Goal: Information Seeking & Learning: Understand process/instructions

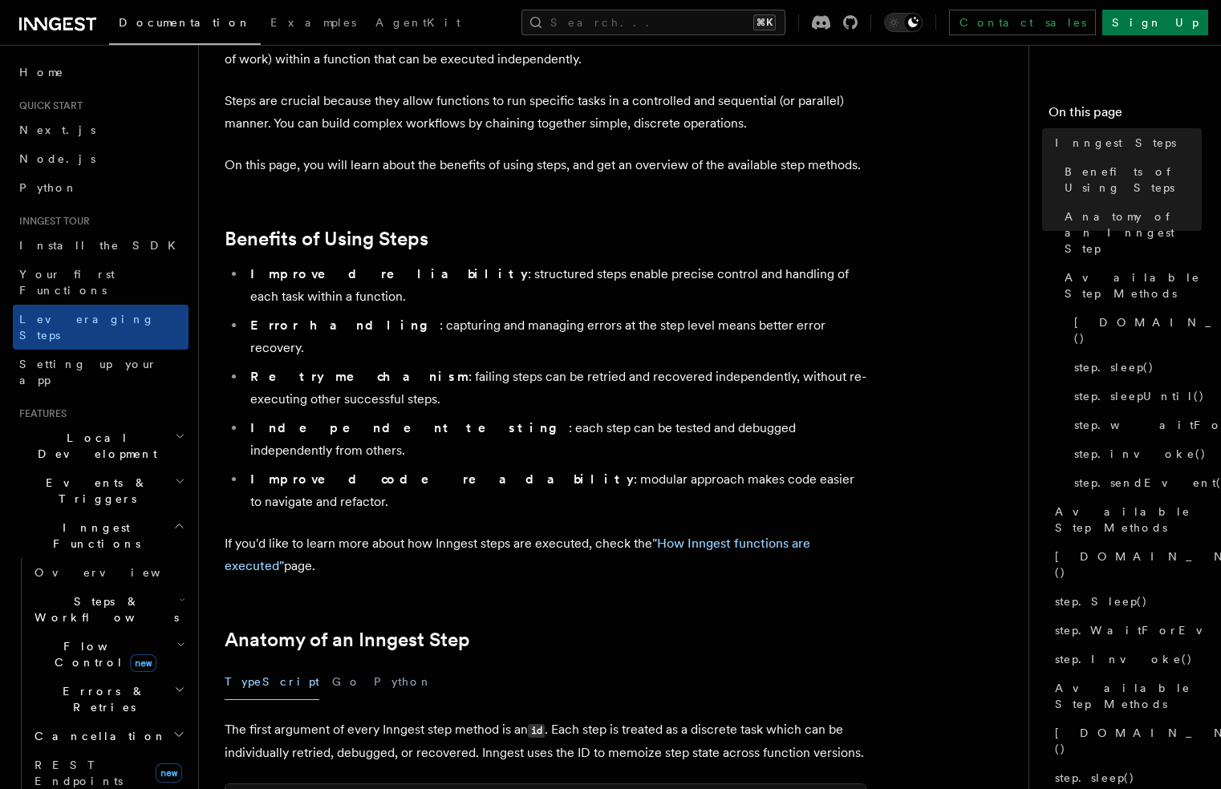
scroll to position [138, 0]
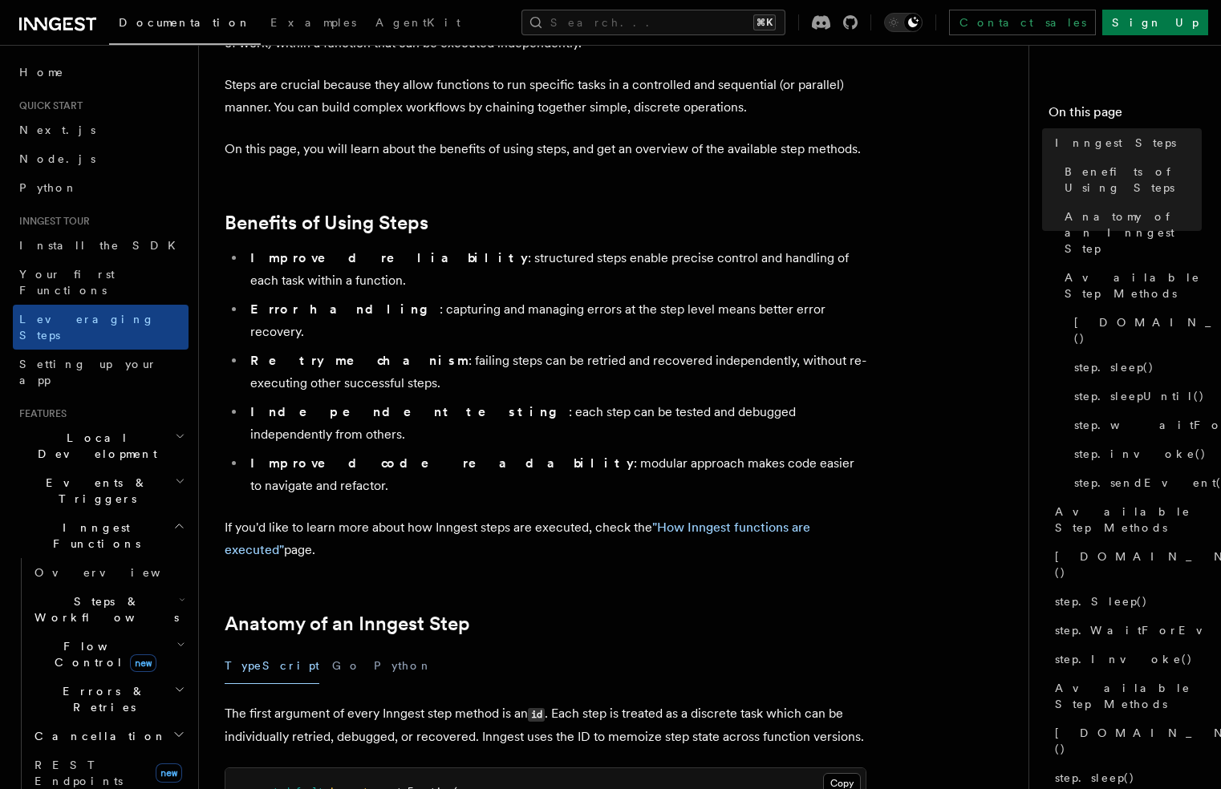
click at [399, 270] on ul "Improved reliability : structured steps enable precise control and handling of …" at bounding box center [546, 372] width 642 height 250
click at [393, 350] on li "Retry mechanism : failing steps can be retried and recovered independently, wit…" at bounding box center [555, 372] width 621 height 45
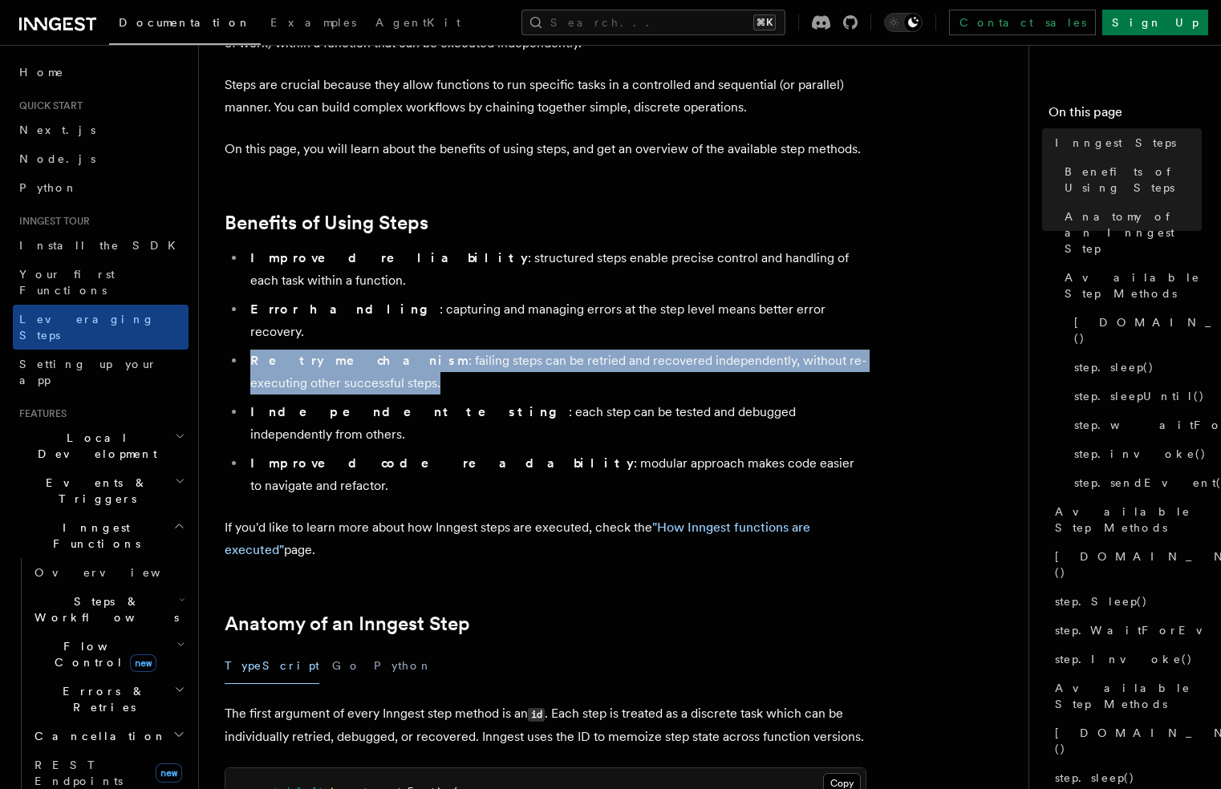
click at [393, 350] on li "Retry mechanism : failing steps can be retried and recovered independently, wit…" at bounding box center [555, 372] width 621 height 45
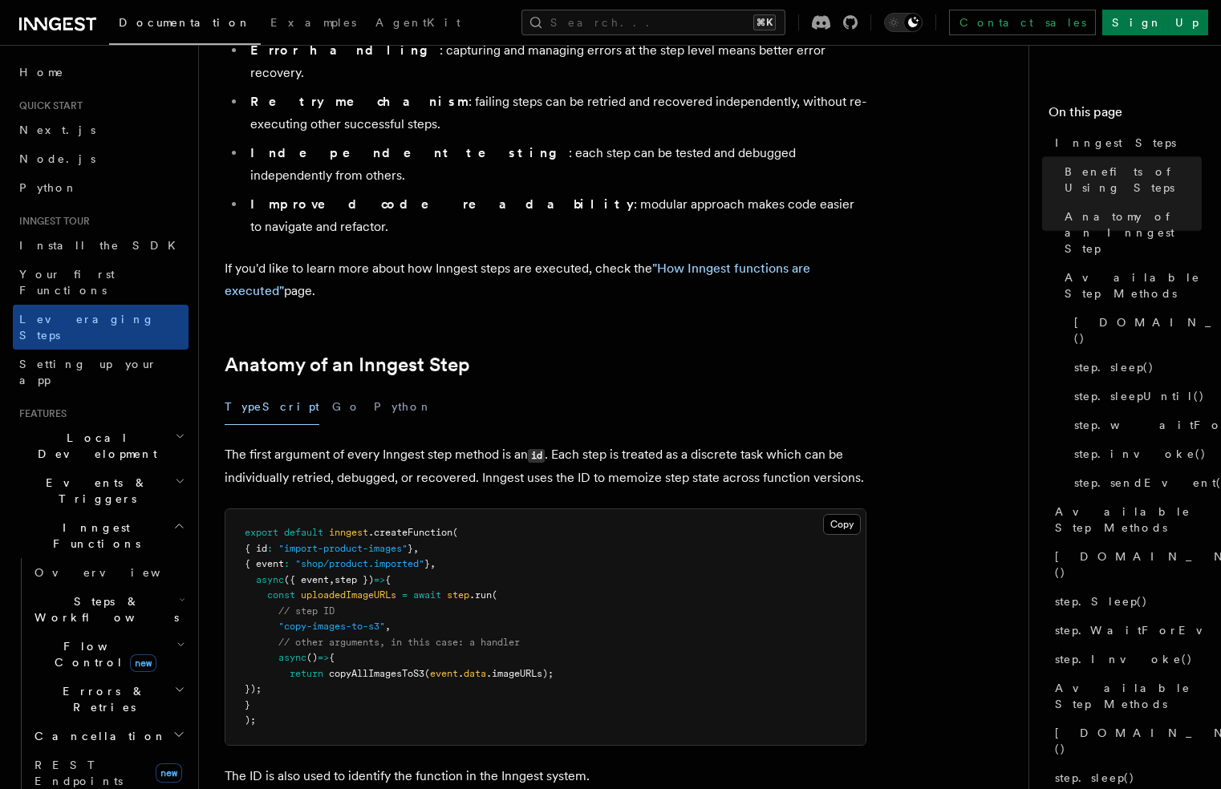
scroll to position [410, 0]
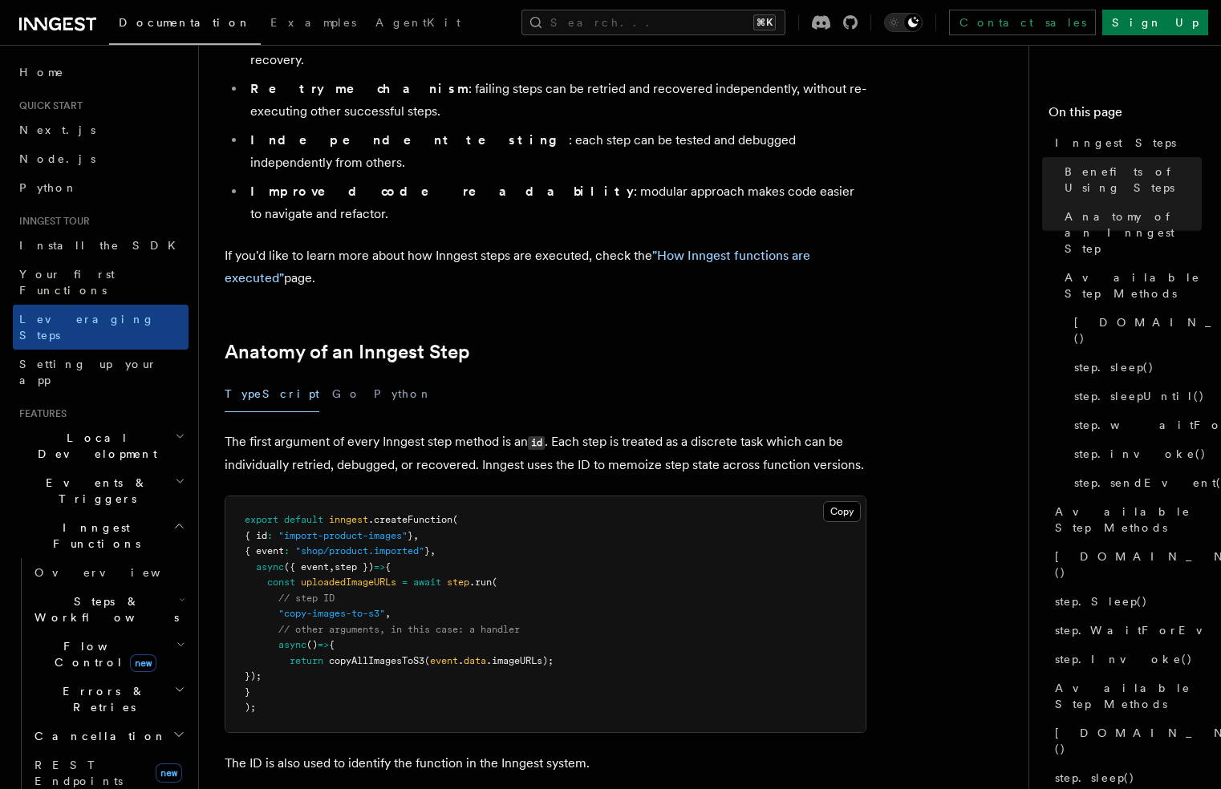
click at [306, 578] on pre "export default inngest .createFunction ( { id : "import-product-images" } , { e…" at bounding box center [545, 614] width 640 height 236
click at [337, 655] on span "copyAllImagesToS3" at bounding box center [376, 660] width 95 height 11
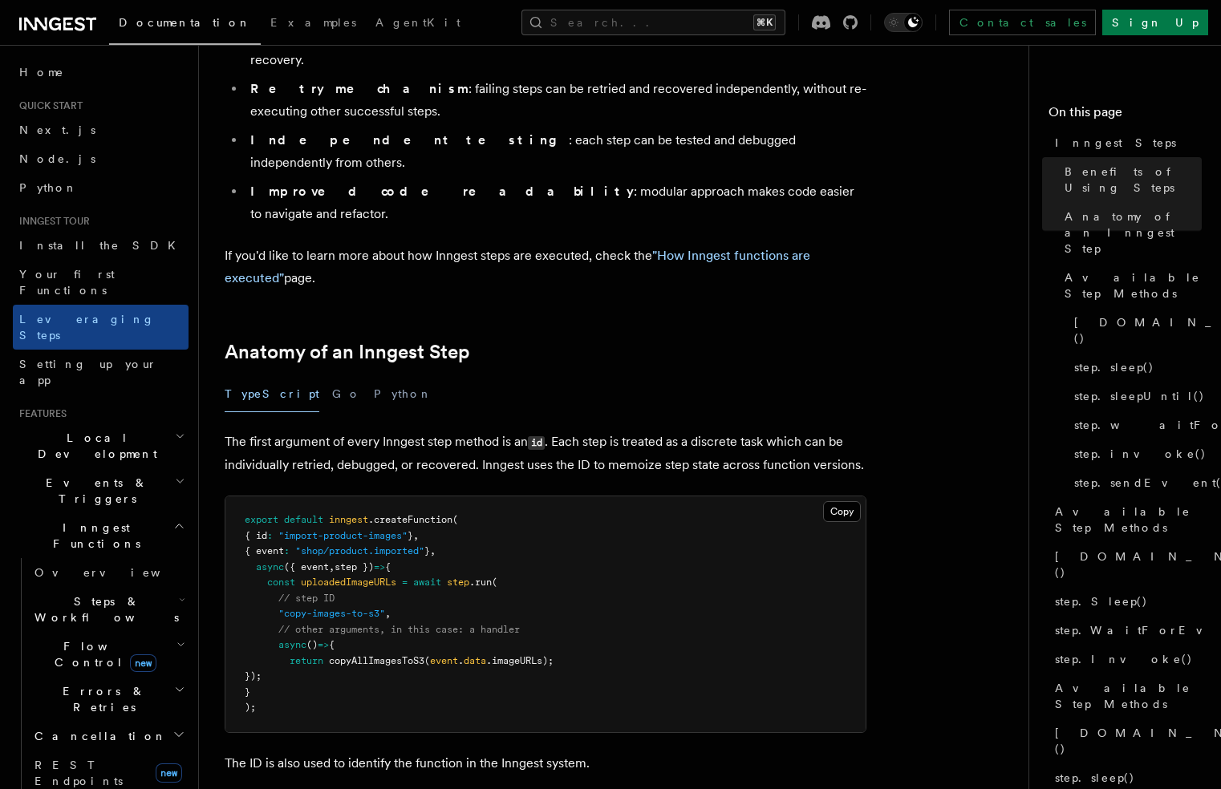
drag, startPoint x: 269, startPoint y: 500, endPoint x: 346, endPoint y: 584, distance: 113.0
click at [346, 584] on pre "export default inngest .createFunction ( { id : "import-product-images" } , { e…" at bounding box center [545, 614] width 640 height 236
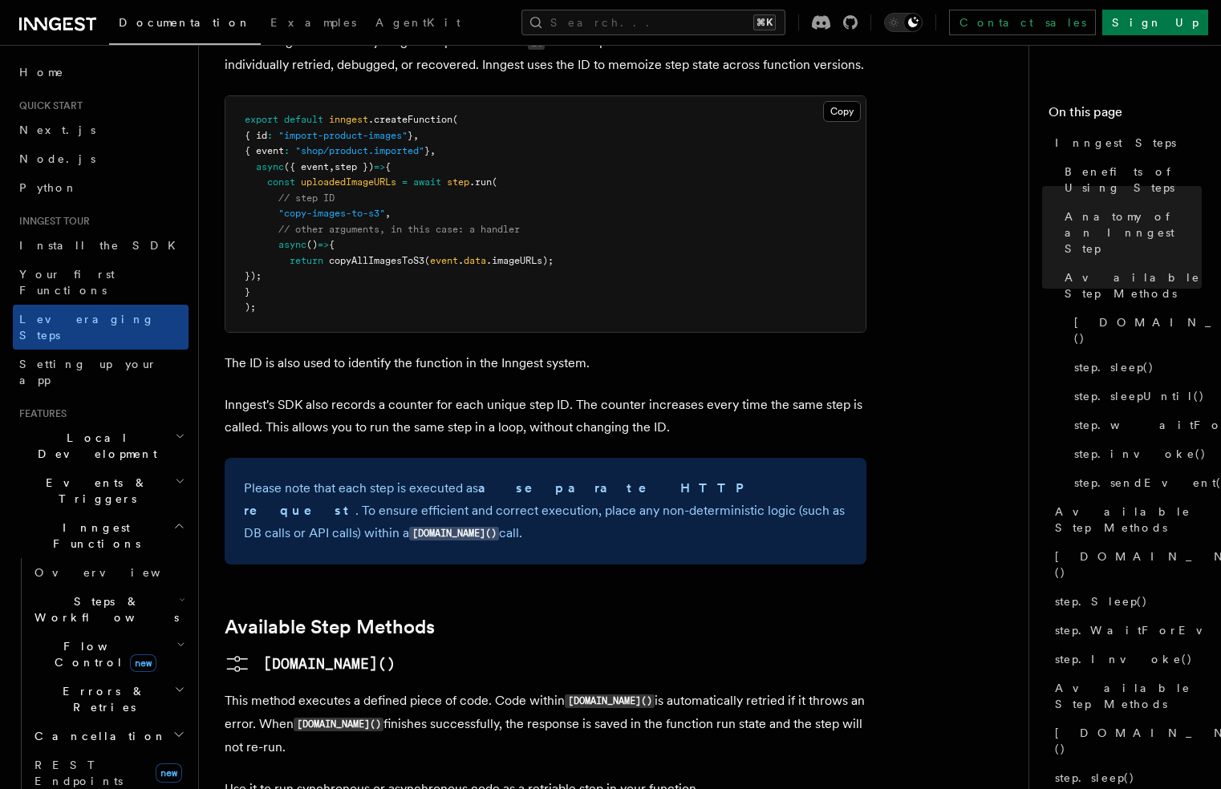
scroll to position [815, 0]
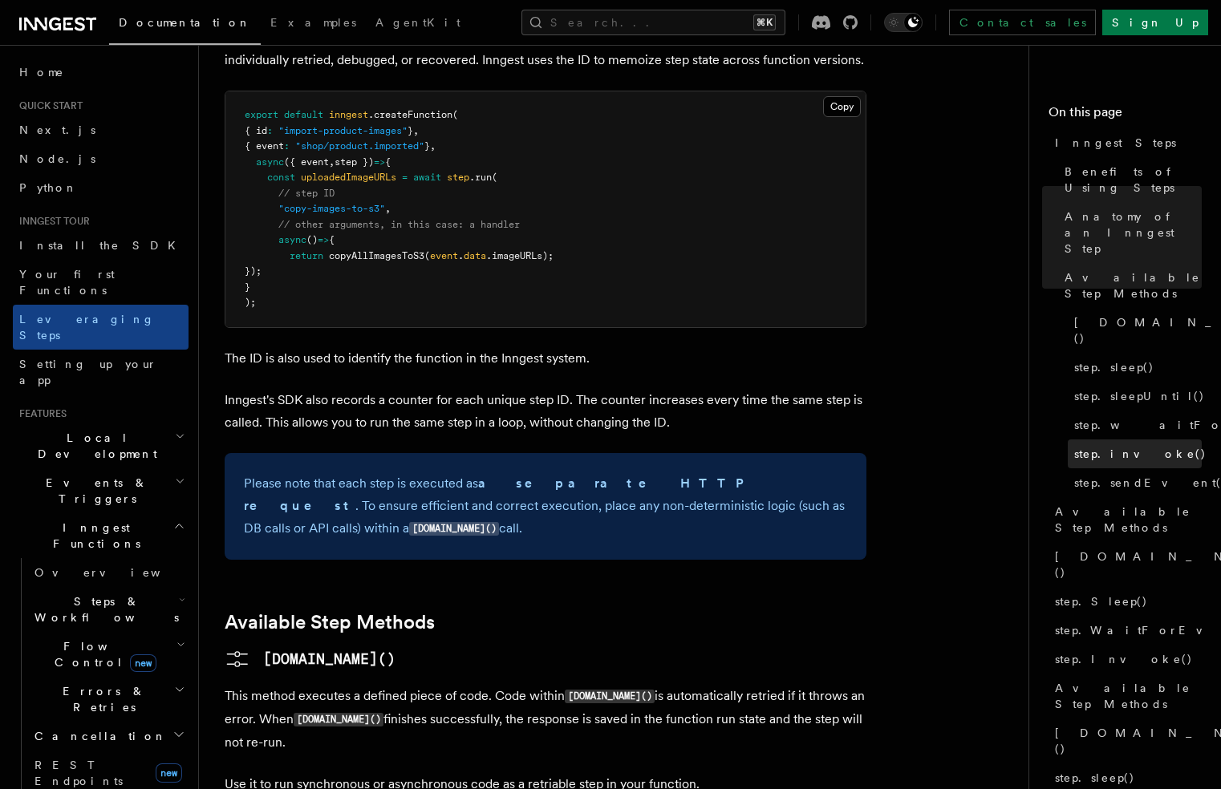
click at [1114, 446] on span "step.invoke()" at bounding box center [1140, 454] width 132 height 16
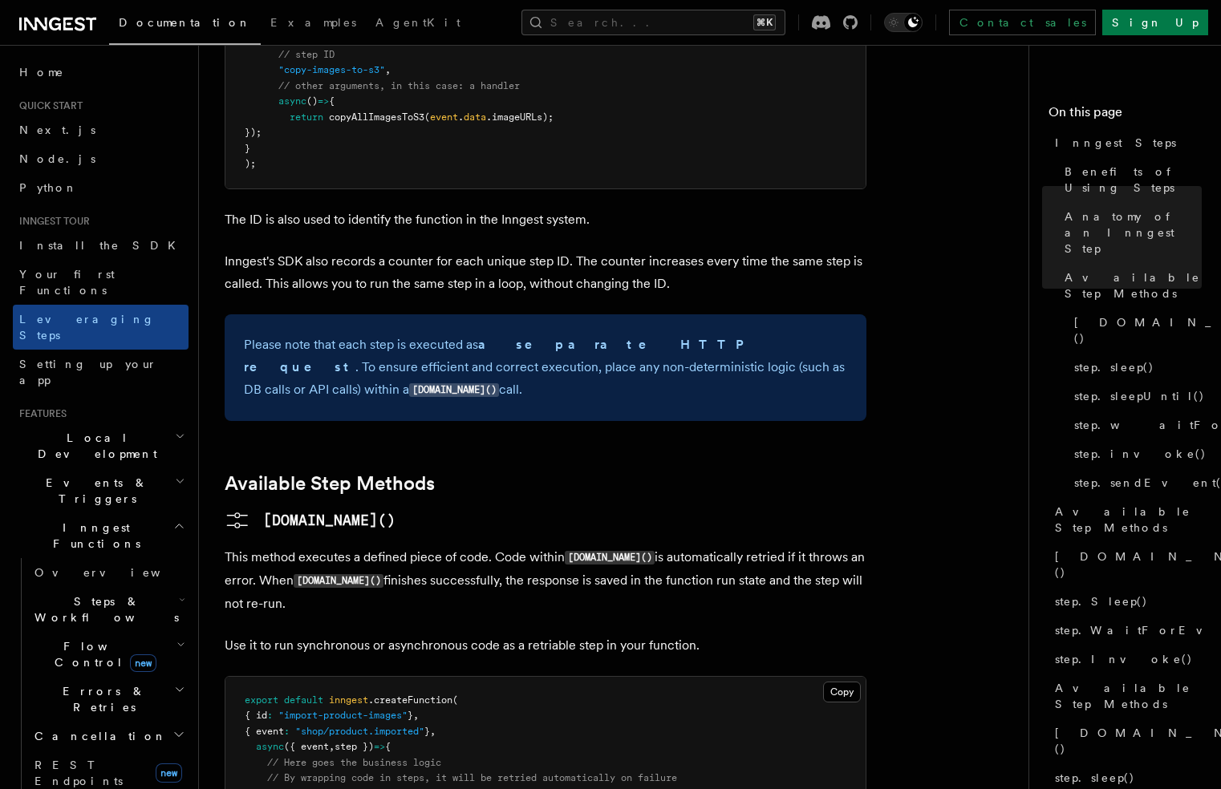
scroll to position [955, 0]
click at [1133, 446] on span "step.invoke()" at bounding box center [1140, 454] width 132 height 16
click at [1128, 475] on span "step.sendEvent()" at bounding box center [1150, 483] width 153 height 16
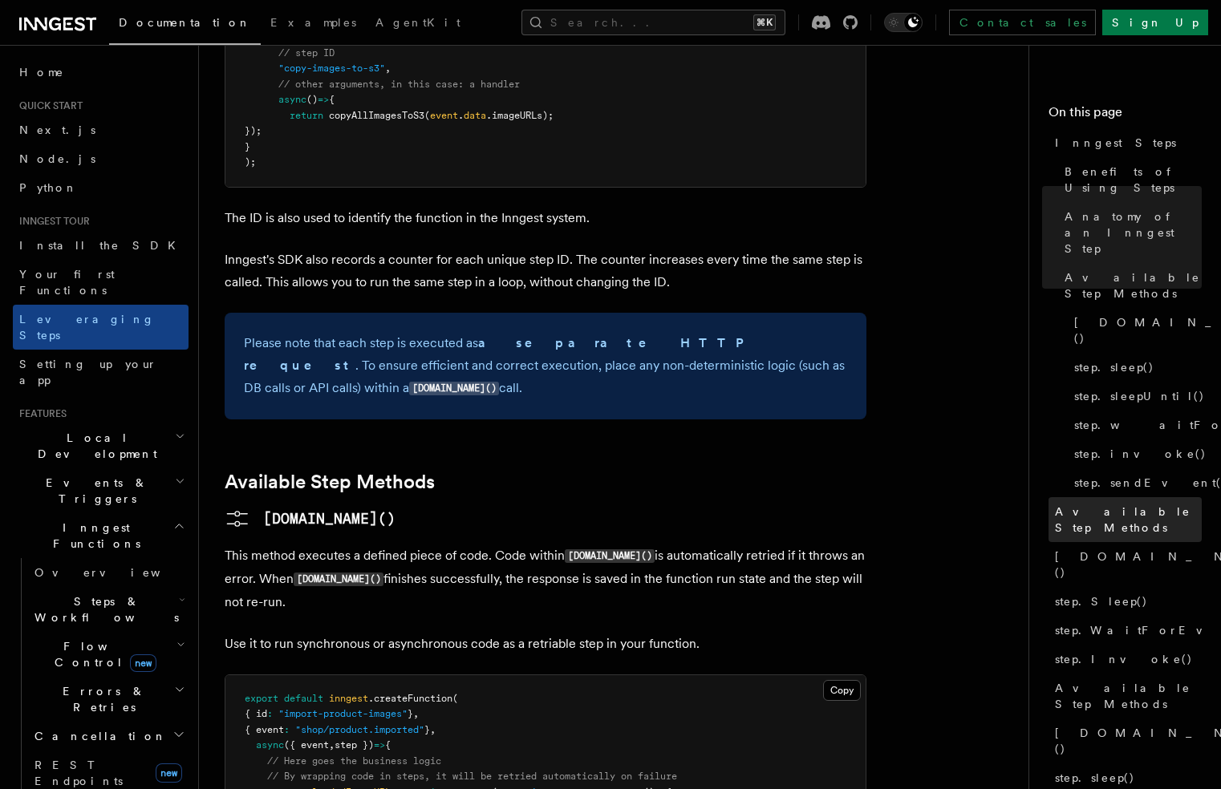
click at [1120, 504] on span "Available Step Methods" at bounding box center [1128, 520] width 147 height 32
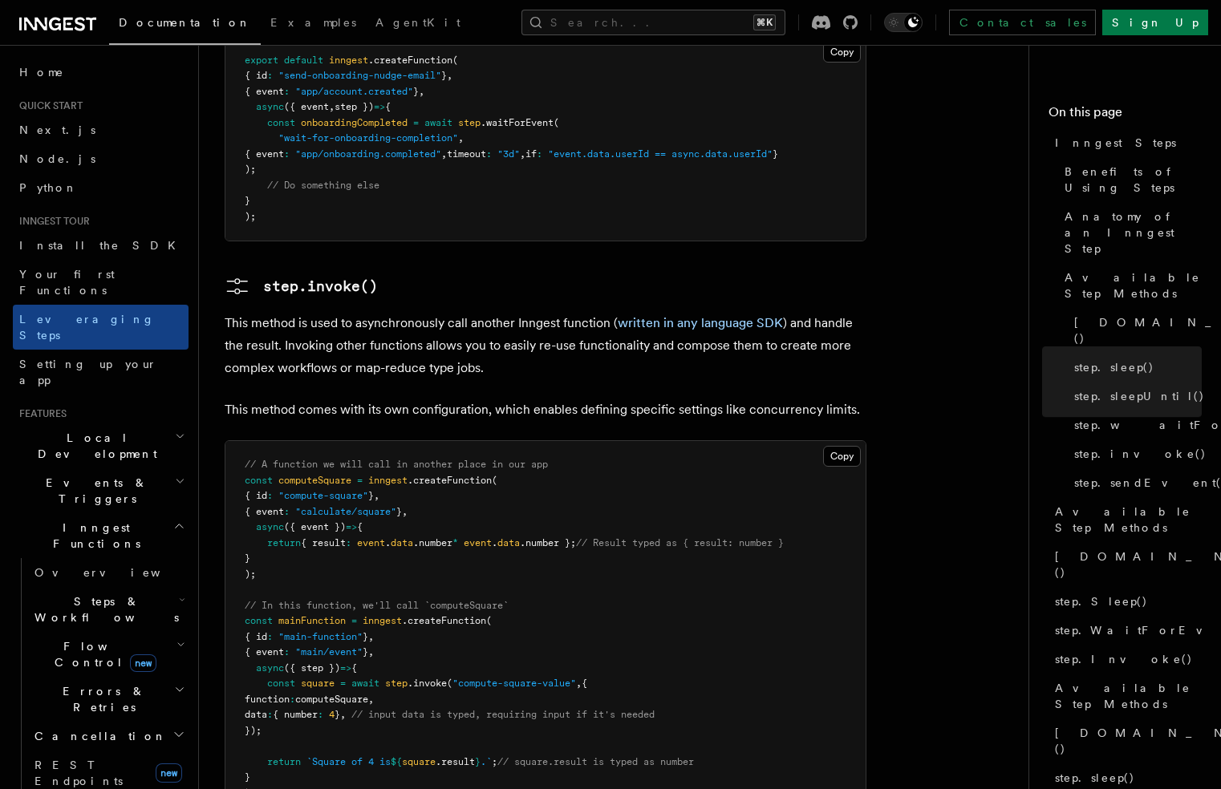
scroll to position [2669, 0]
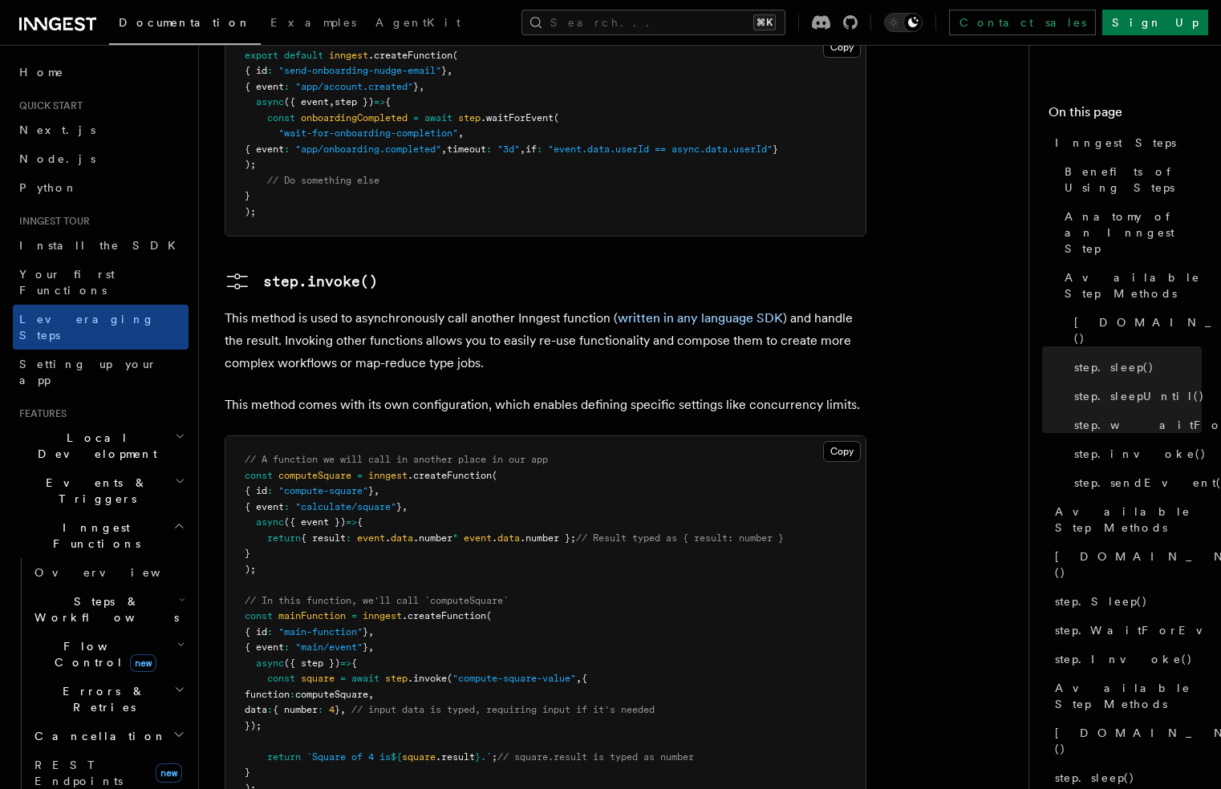
click at [368, 689] on span "computeSquare" at bounding box center [331, 694] width 73 height 11
click at [379, 613] on pre "// A function we will call in another place in our app const computeSquare = in…" at bounding box center [545, 624] width 640 height 376
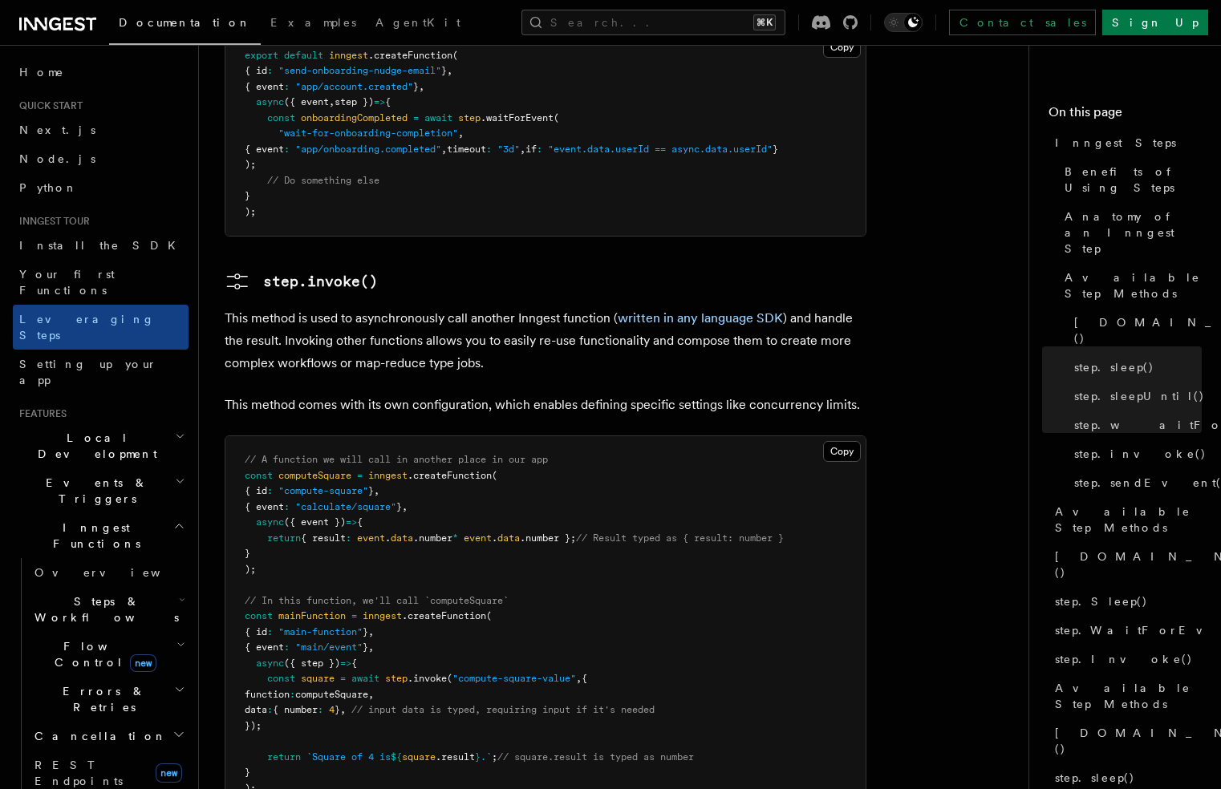
click at [379, 613] on pre "// A function we will call in another place in our app const computeSquare = in…" at bounding box center [545, 624] width 640 height 376
click at [410, 704] on span "// input data is typed, requiring input if it's needed" at bounding box center [502, 709] width 303 height 11
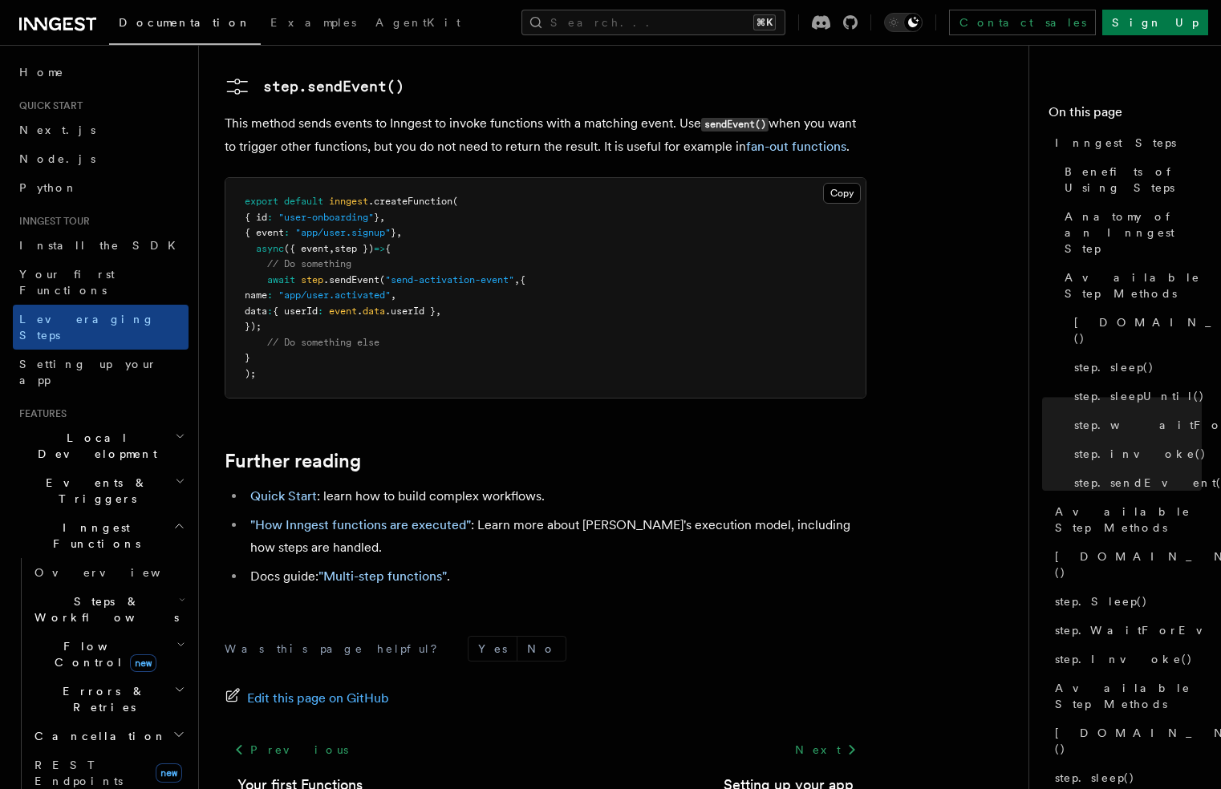
scroll to position [3445, 0]
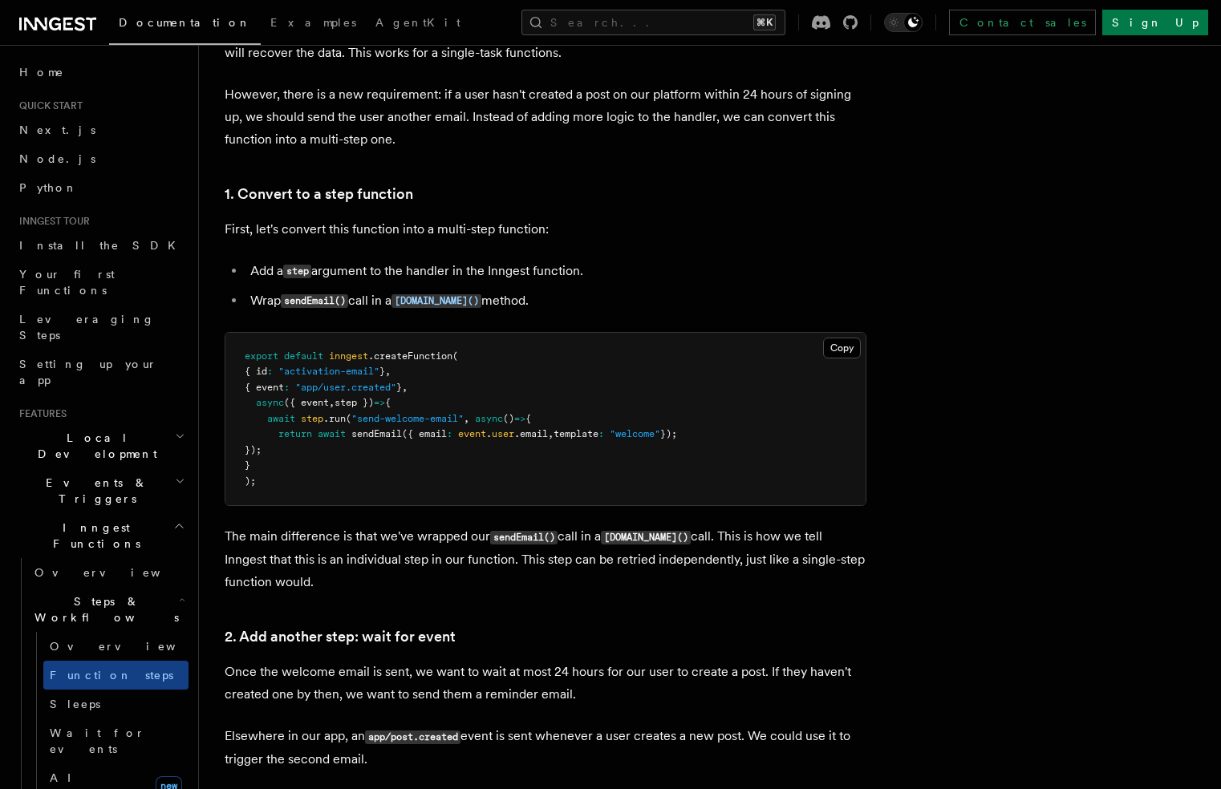
scroll to position [921, 0]
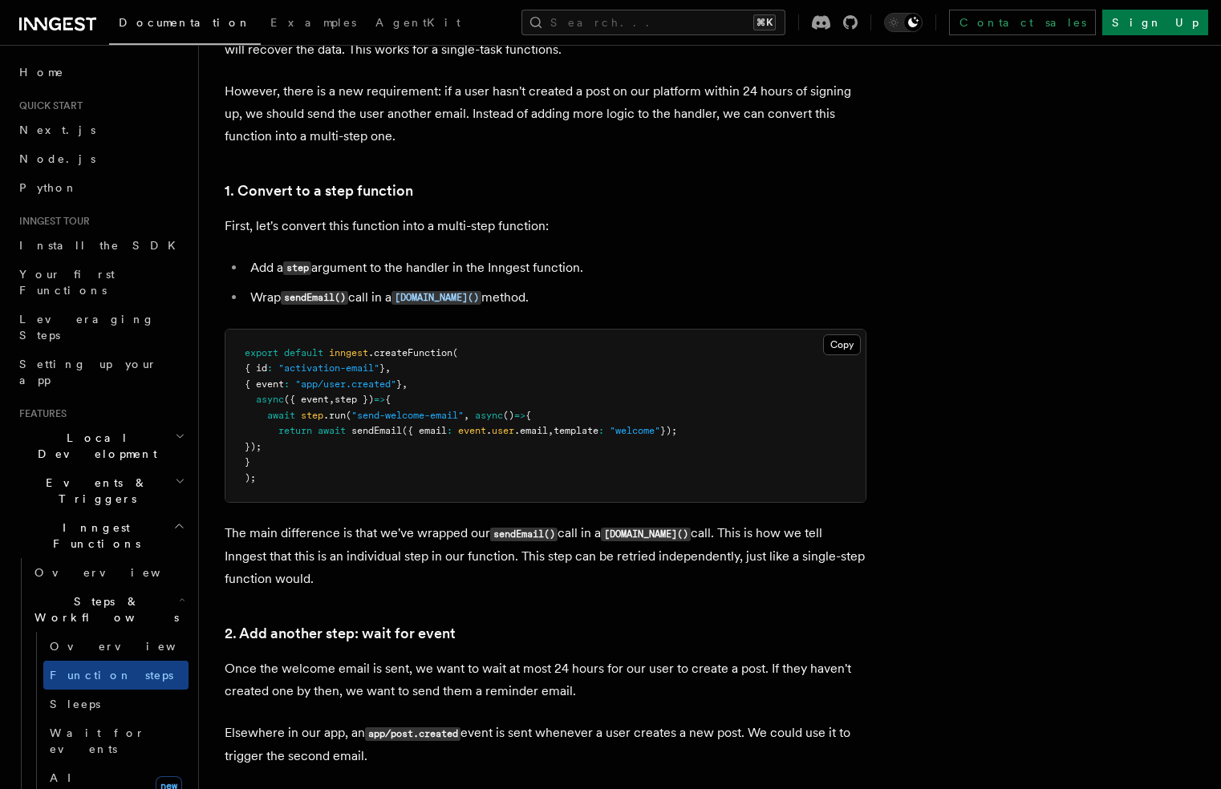
click at [430, 425] on pre "export default inngest .createFunction ( { id : "activation-email" } , { event …" at bounding box center [545, 416] width 640 height 173
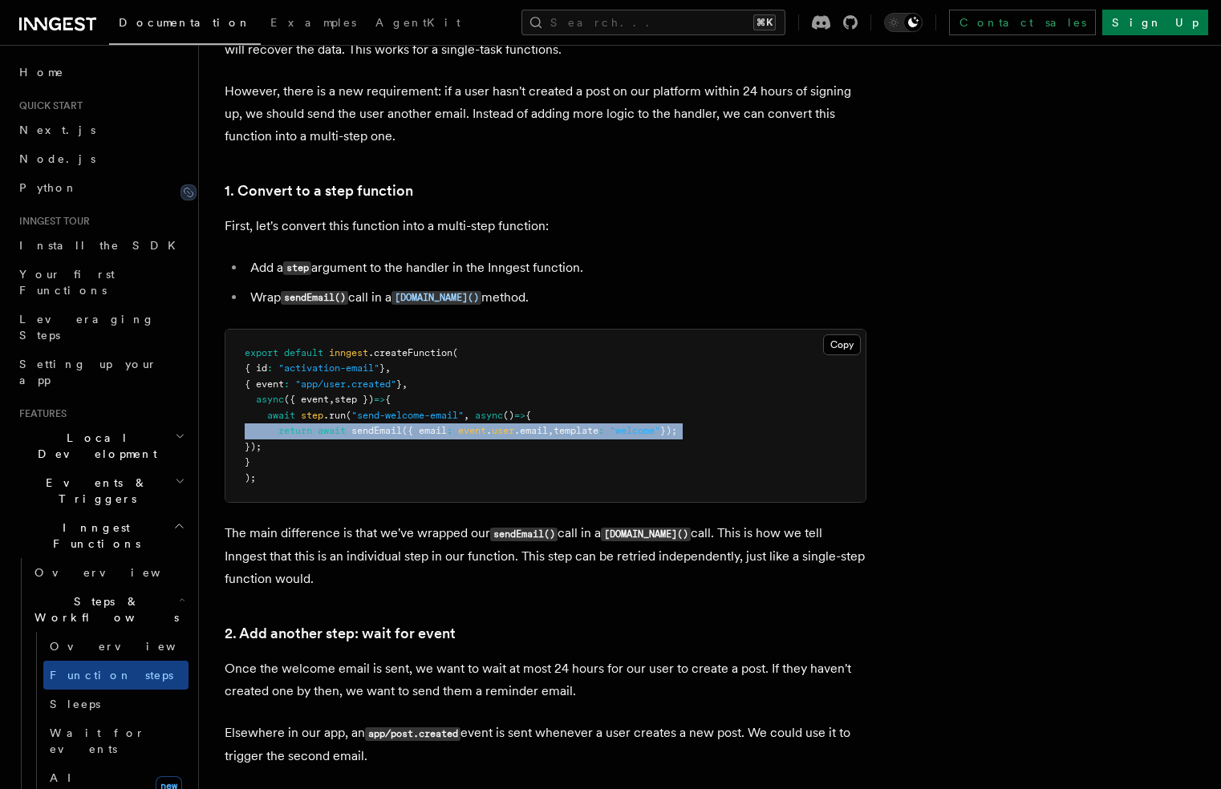
click at [337, 182] on link "1. Convert to a step function" at bounding box center [319, 191] width 188 height 22
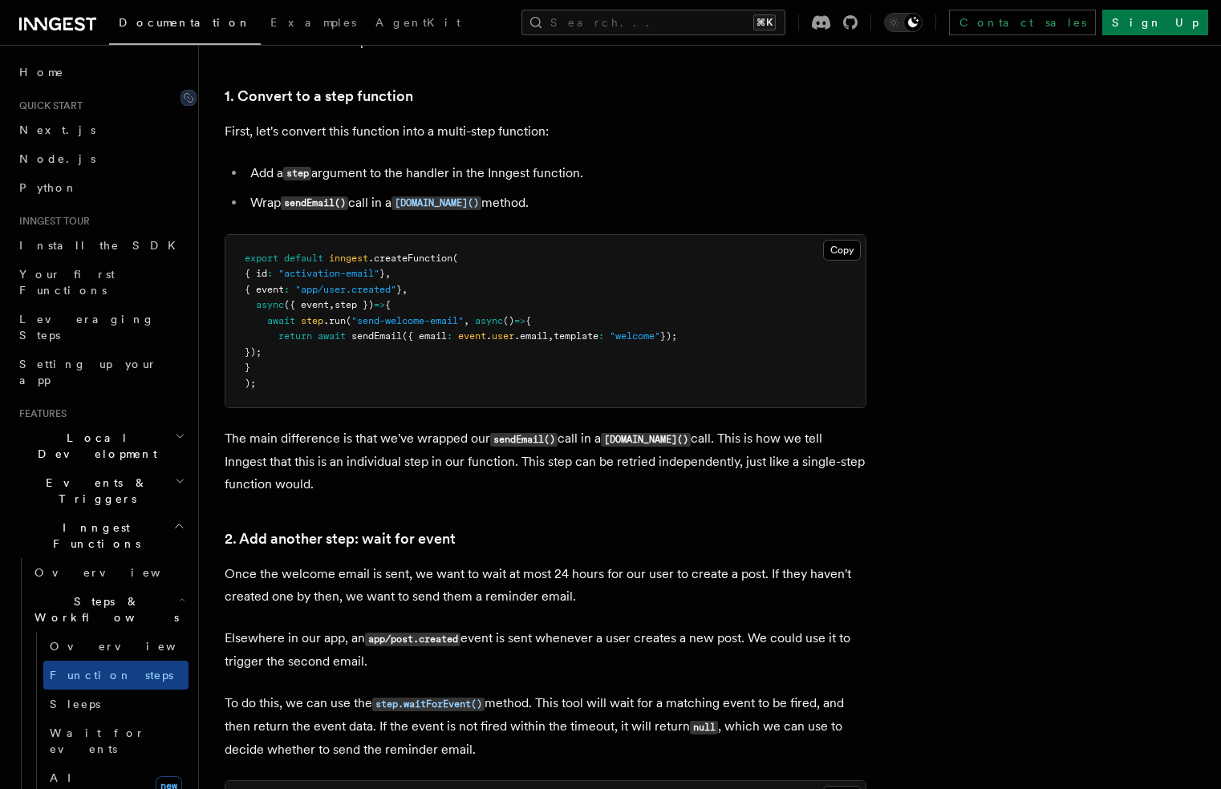
scroll to position [1023, 0]
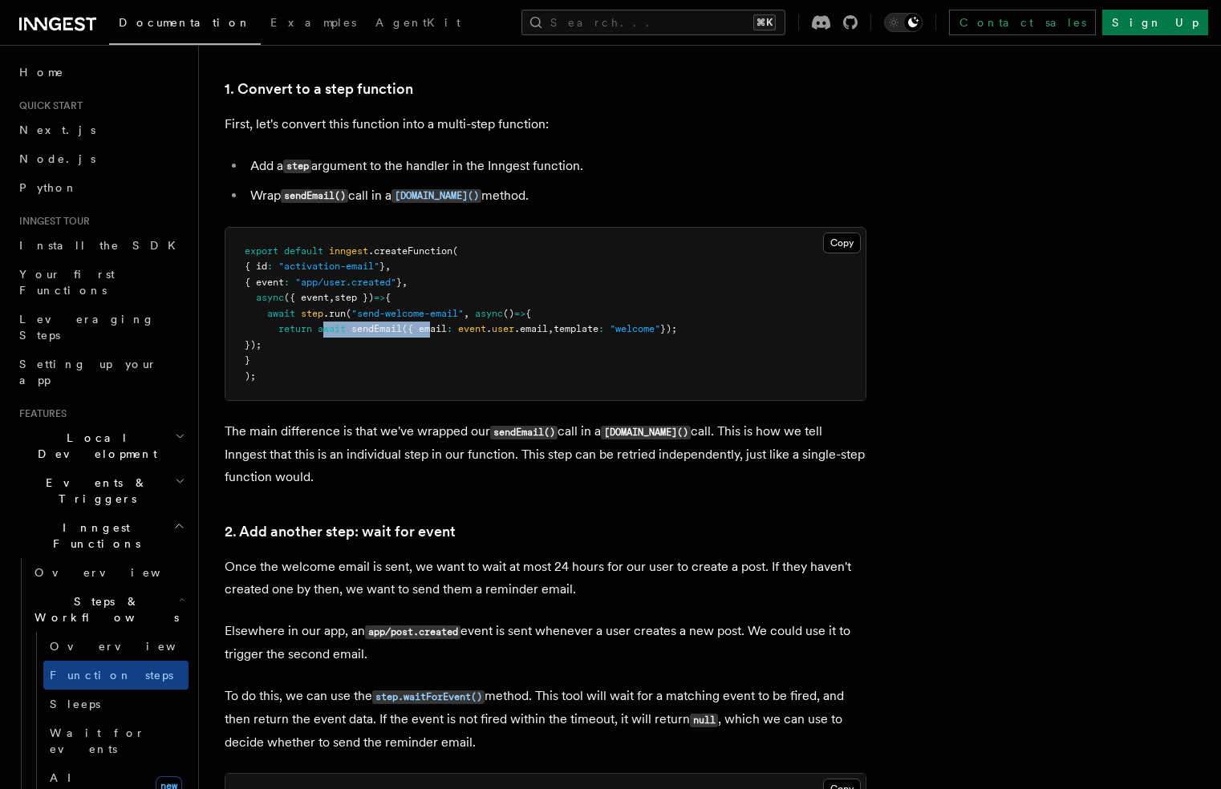
drag, startPoint x: 323, startPoint y: 330, endPoint x: 436, endPoint y: 325, distance: 113.2
click at [436, 325] on span "return await sendEmail ({ email : event . user .email , template : "welcome" });" at bounding box center [461, 328] width 432 height 11
click at [403, 374] on pre "export default inngest .createFunction ( { id : "activation-email" } , { event …" at bounding box center [545, 314] width 640 height 173
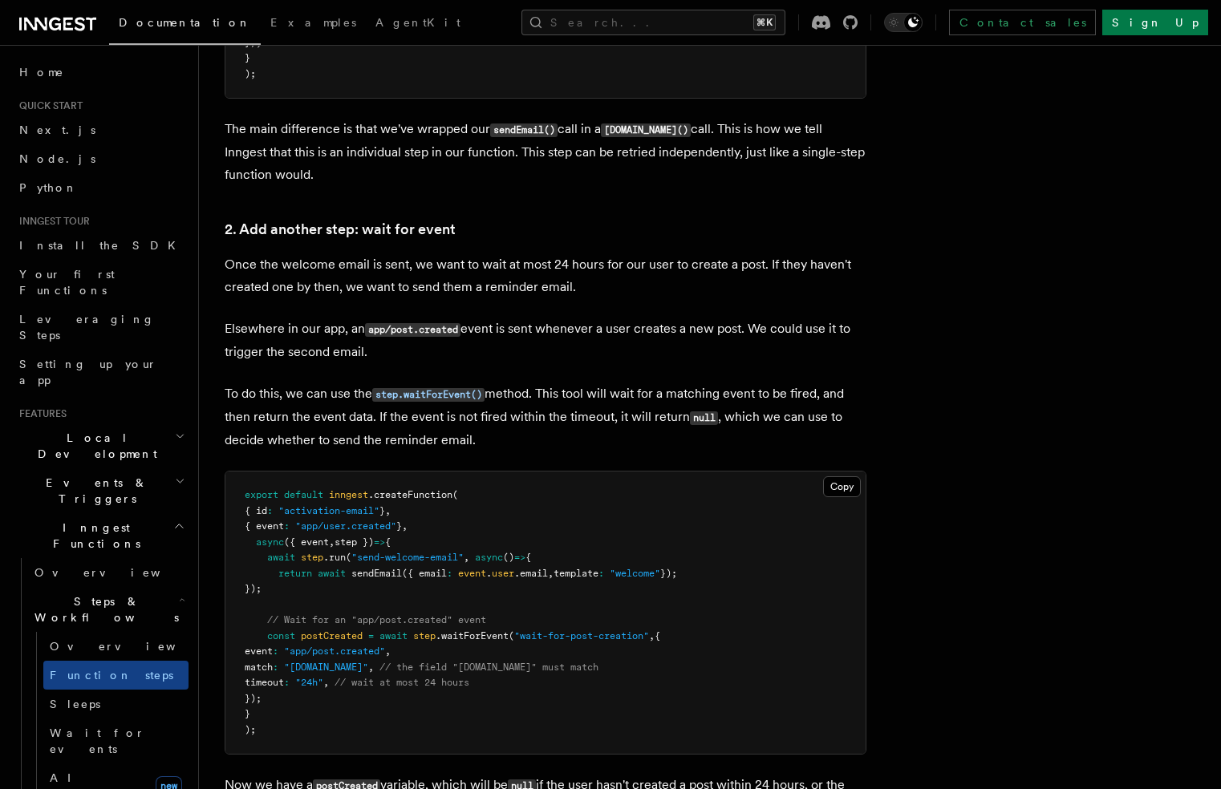
scroll to position [1328, 0]
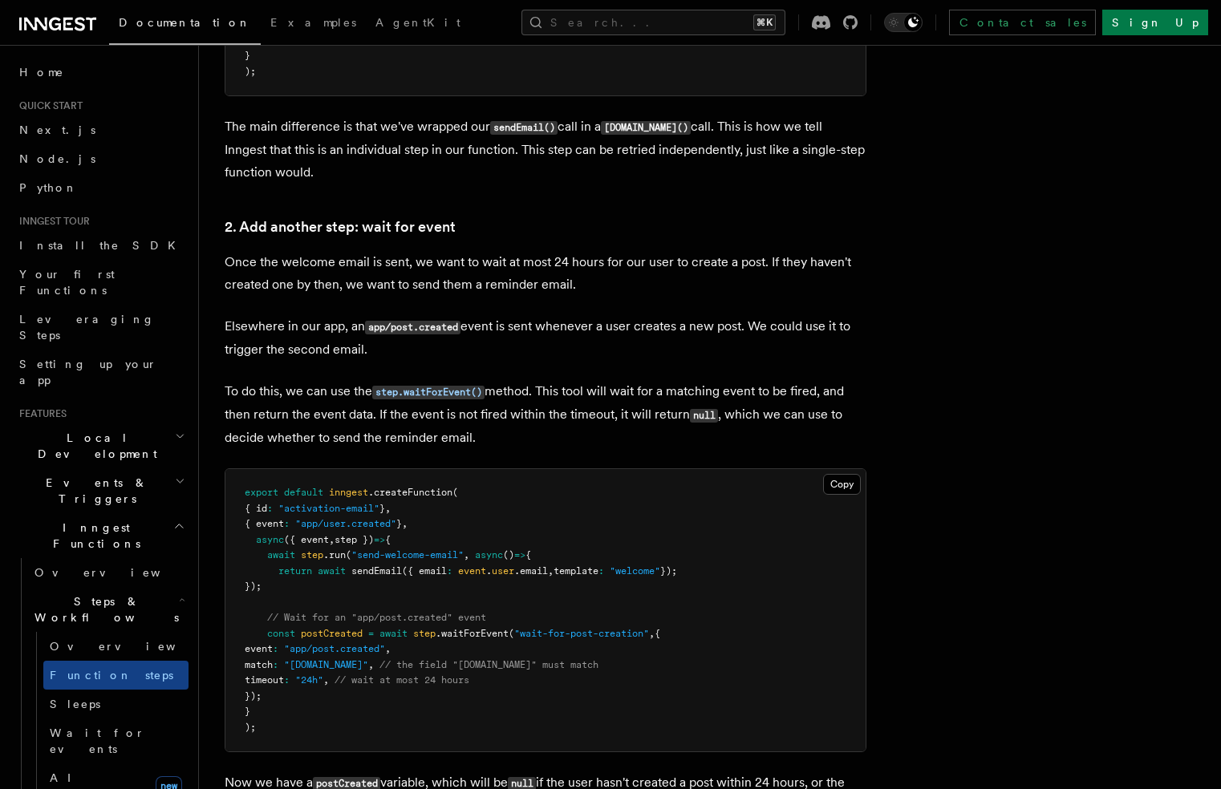
click at [338, 642] on pre "export default inngest .createFunction ( { id : "activation-email" } , { event …" at bounding box center [545, 610] width 640 height 282
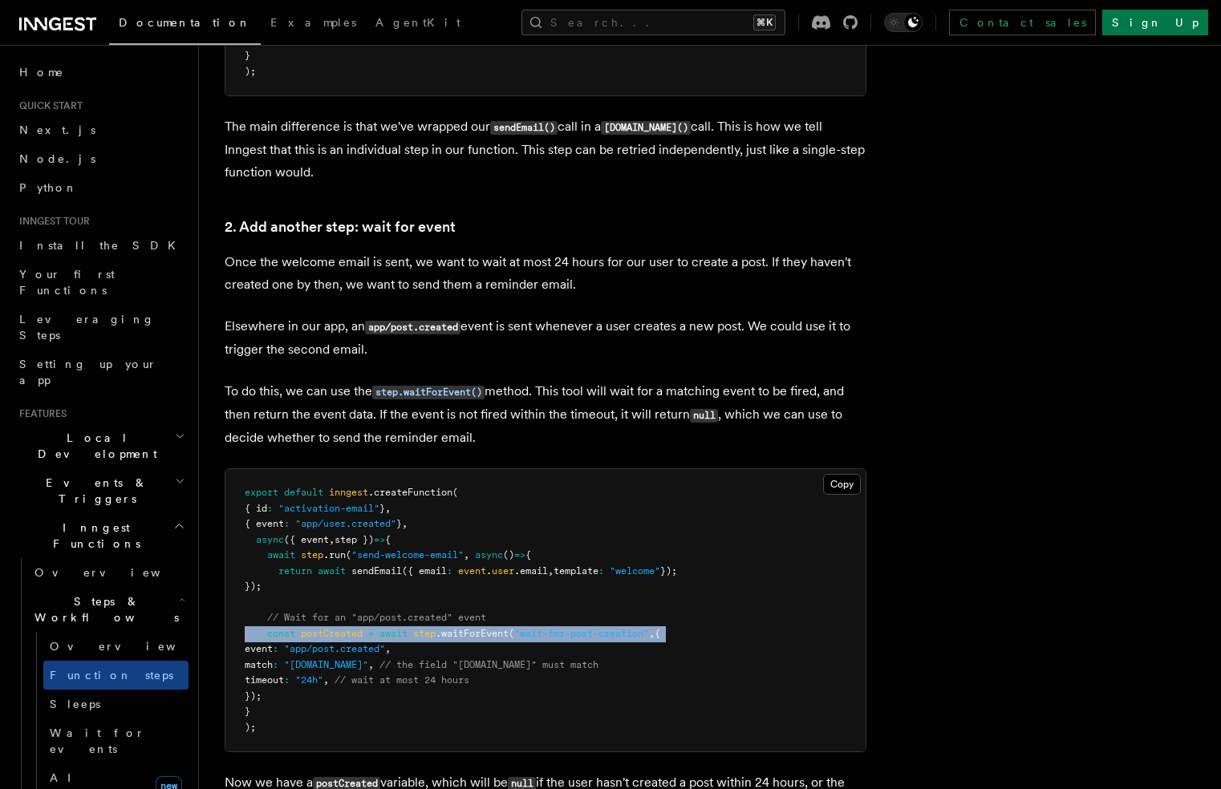
click at [338, 642] on pre "export default inngest .createFunction ( { id : "activation-email" } , { event …" at bounding box center [545, 610] width 640 height 282
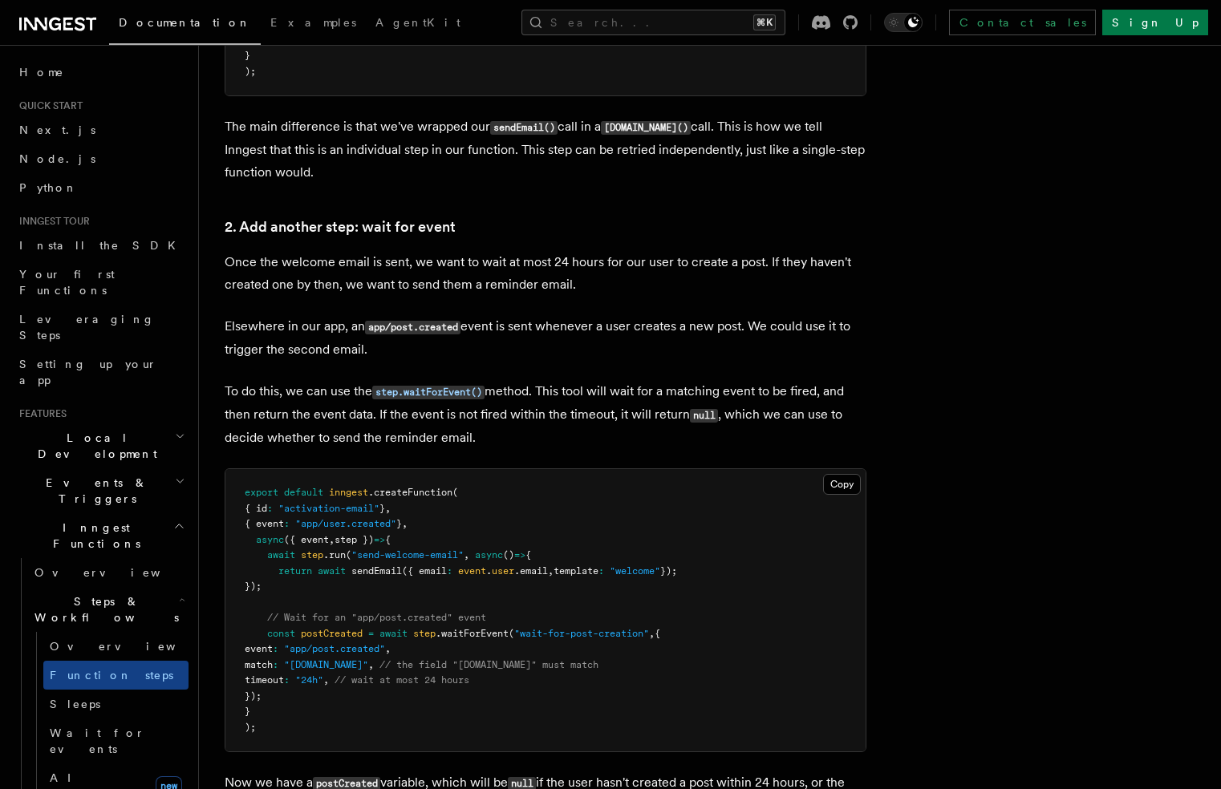
click at [338, 642] on pre "export default inngest .createFunction ( { id : "activation-email" } , { event …" at bounding box center [545, 610] width 640 height 282
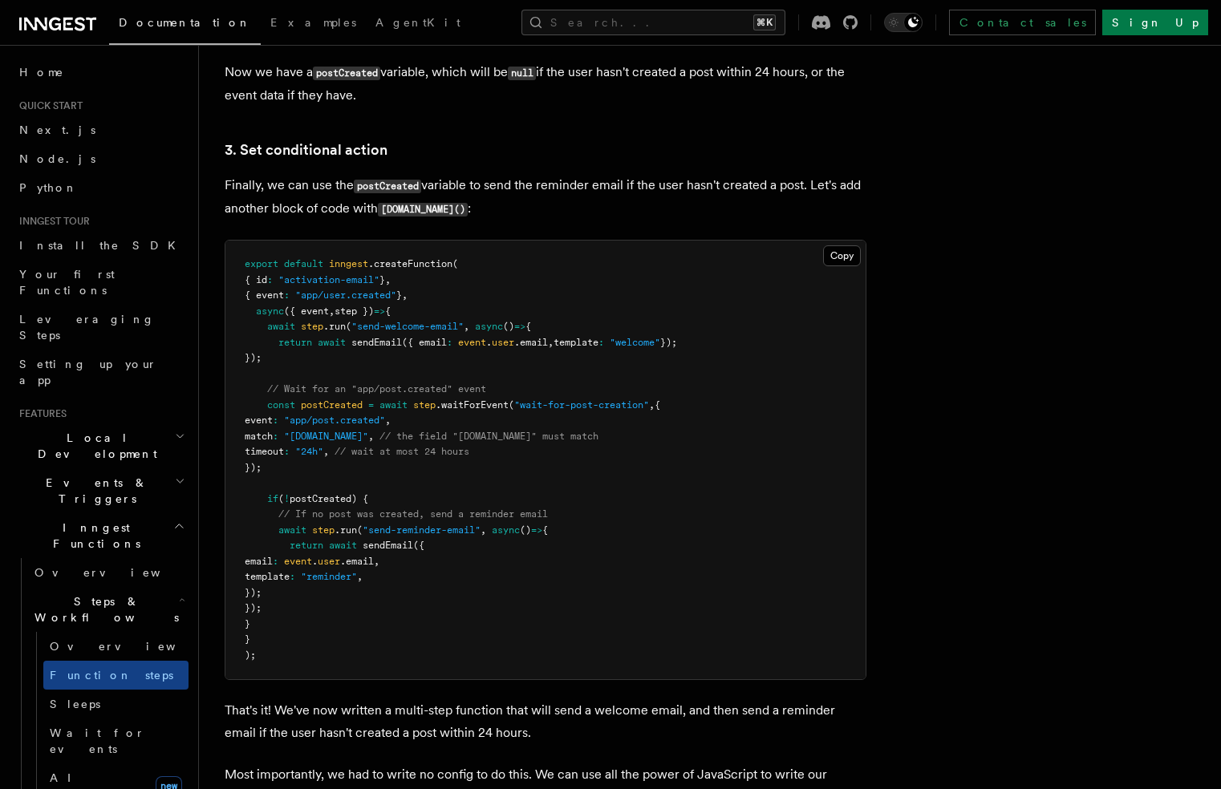
scroll to position [2048, 0]
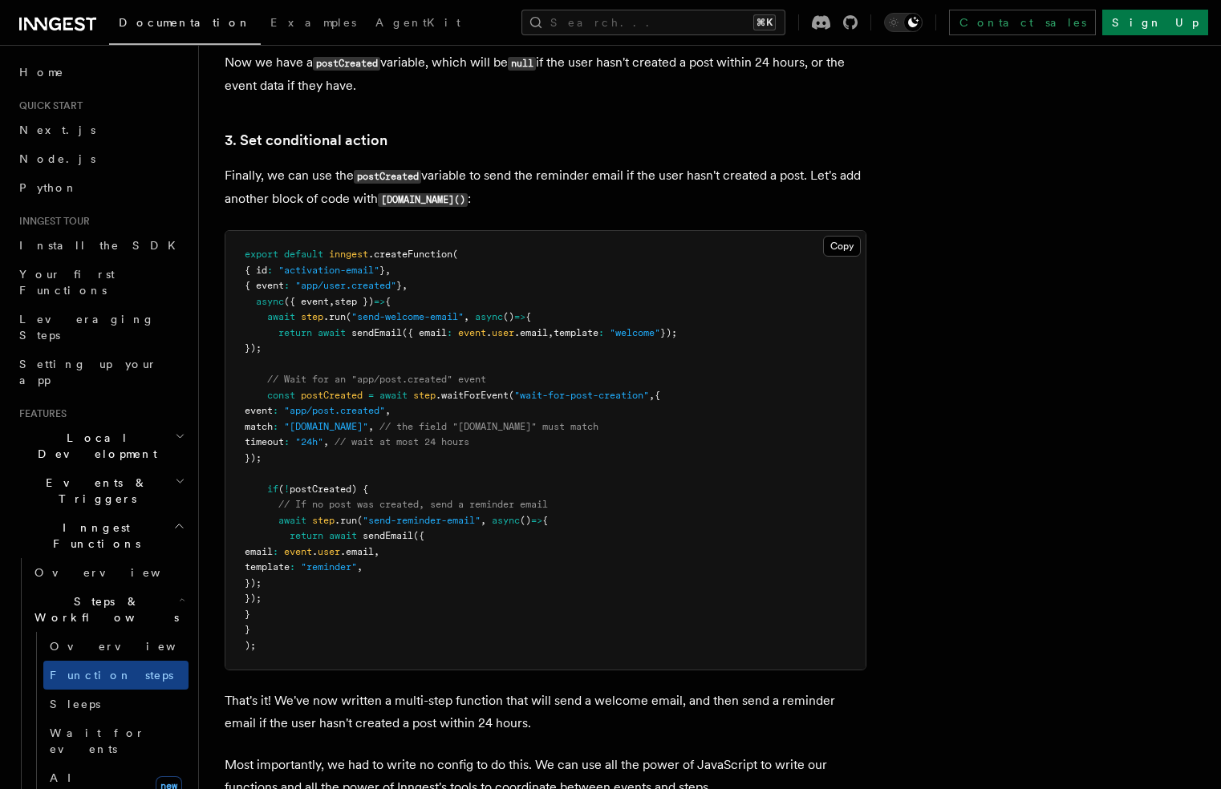
drag, startPoint x: 268, startPoint y: 492, endPoint x: 381, endPoint y: 596, distance: 153.8
click at [382, 596] on pre "export default inngest .createFunction ( { id : "activation-email" } , { event …" at bounding box center [545, 450] width 640 height 439
click at [381, 596] on pre "export default inngest .createFunction ( { id : "activation-email" } , { event …" at bounding box center [545, 450] width 640 height 439
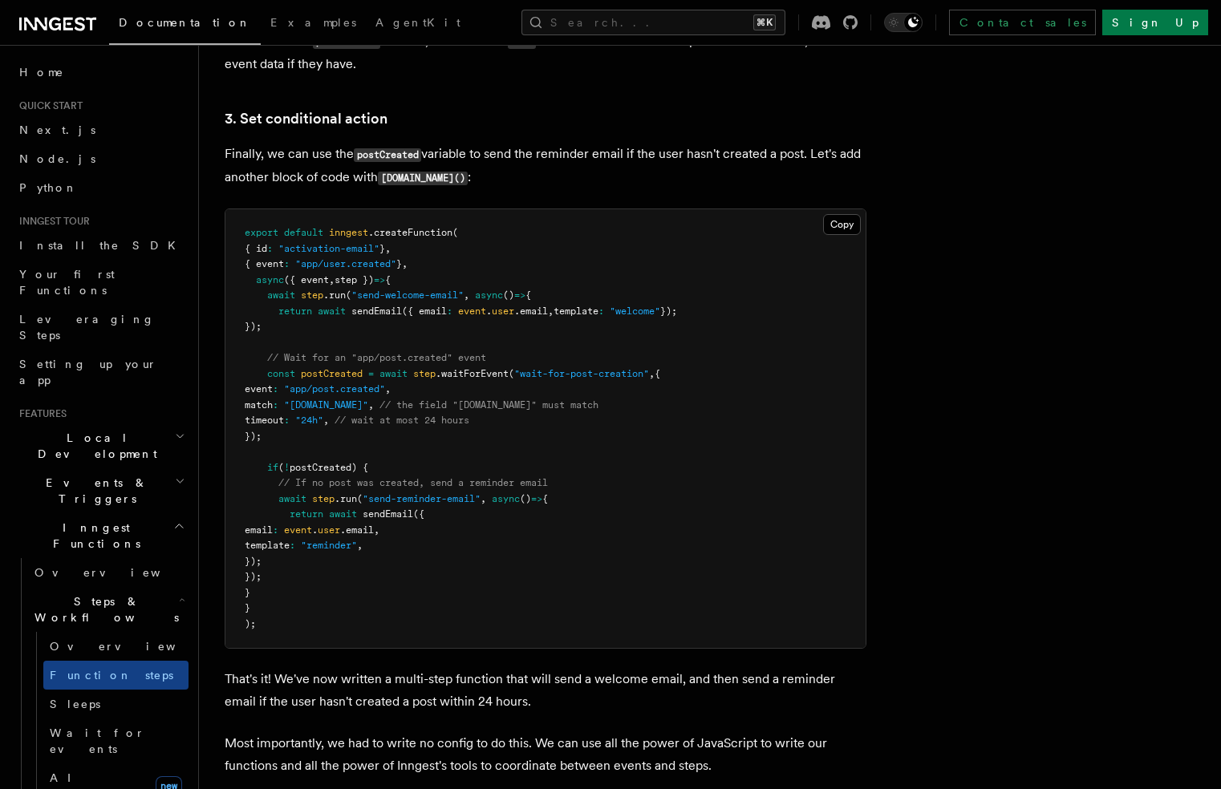
scroll to position [2071, 0]
drag, startPoint x: 366, startPoint y: 502, endPoint x: 476, endPoint y: 497, distance: 110.8
click at [476, 498] on span ""send-reminder-email"" at bounding box center [421, 497] width 118 height 11
click at [532, 374] on span ""wait-for-post-creation"" at bounding box center [581, 371] width 135 height 11
click at [472, 376] on span ".waitForEvent" at bounding box center [471, 371] width 73 height 11
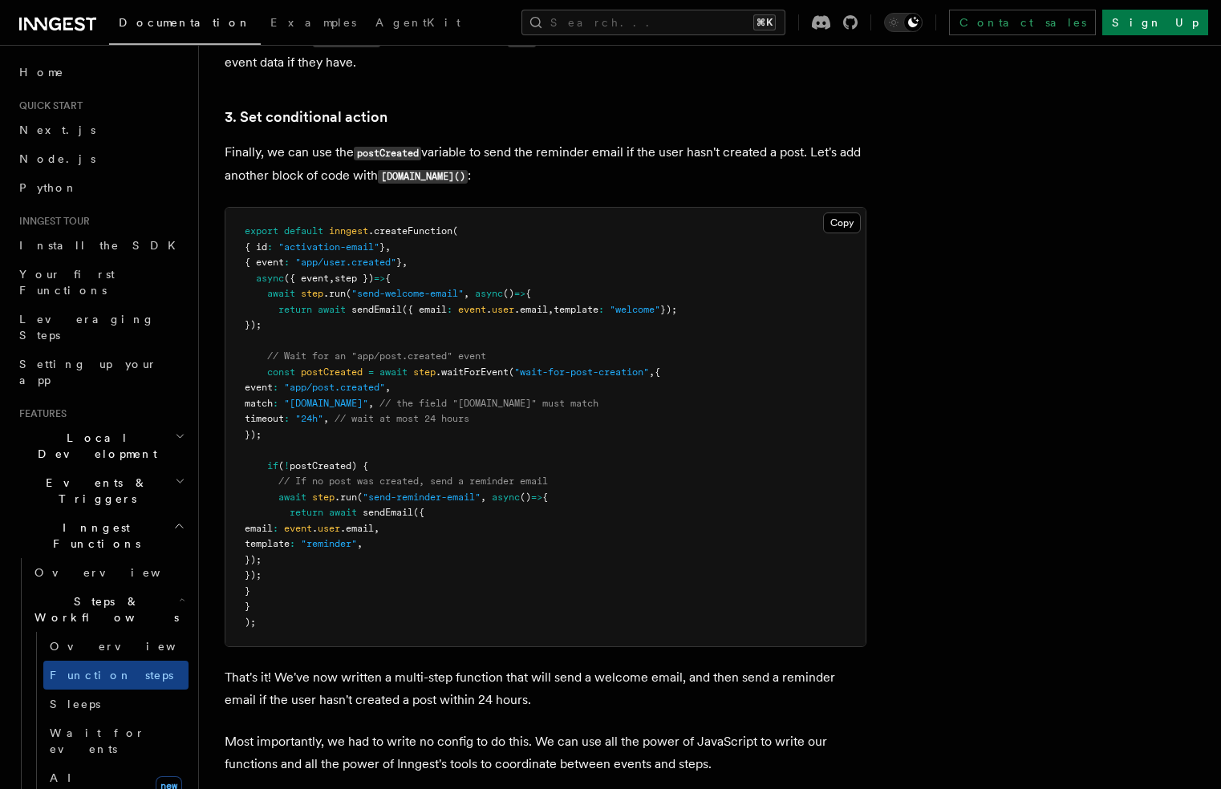
click at [472, 376] on span ".waitForEvent" at bounding box center [471, 371] width 73 height 11
click at [382, 296] on span ""send-welcome-email"" at bounding box center [407, 293] width 112 height 11
click at [386, 479] on span "// If no post was created, send a reminder email" at bounding box center [412, 481] width 269 height 11
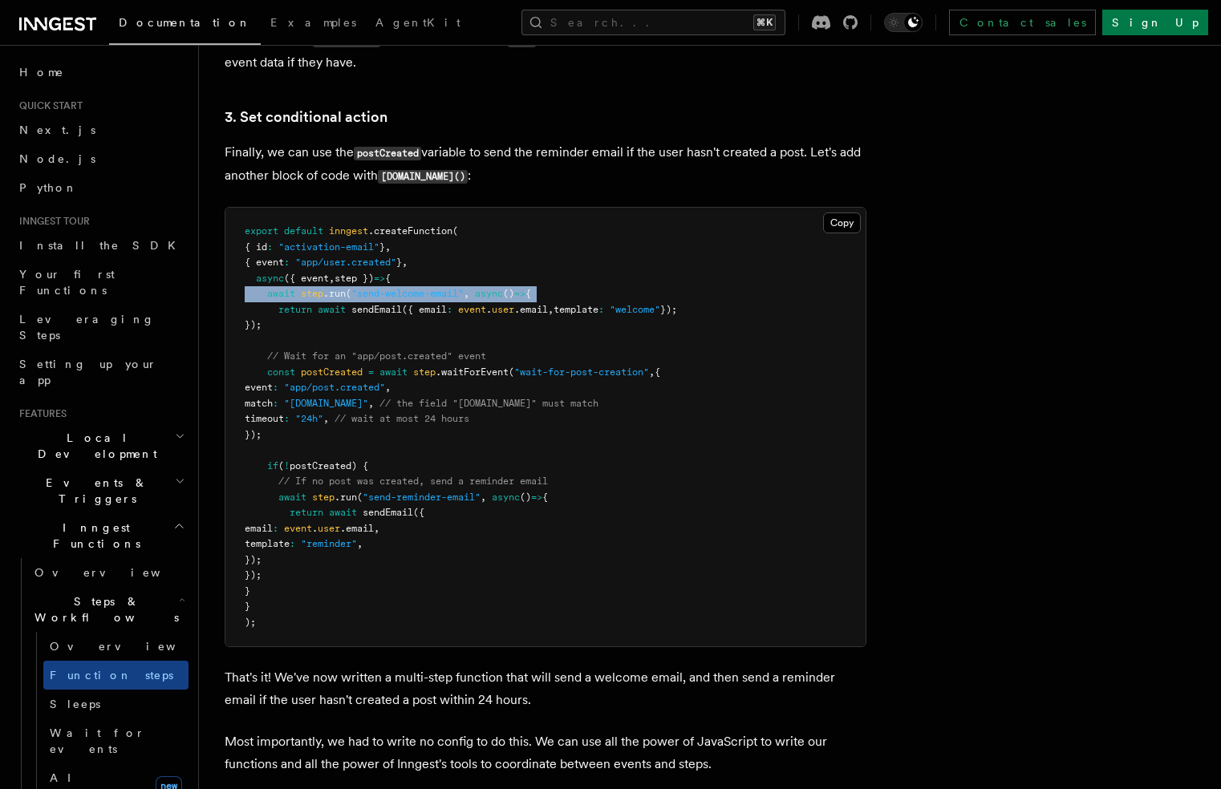
click at [386, 479] on span "// If no post was created, send a reminder email" at bounding box center [412, 481] width 269 height 11
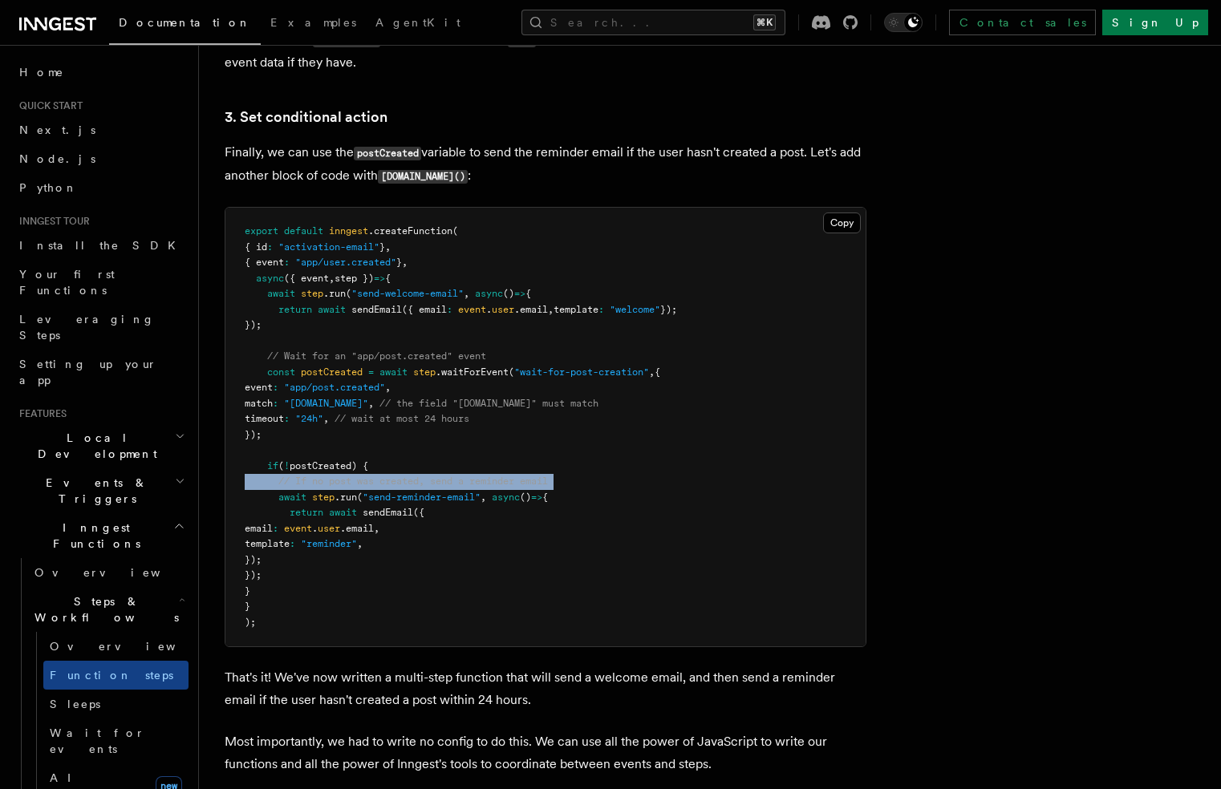
click at [386, 479] on span "// If no post was created, send a reminder email" at bounding box center [412, 481] width 269 height 11
click at [476, 476] on pre "export default inngest .createFunction ( { id : "activation-email" } , { event …" at bounding box center [545, 427] width 640 height 439
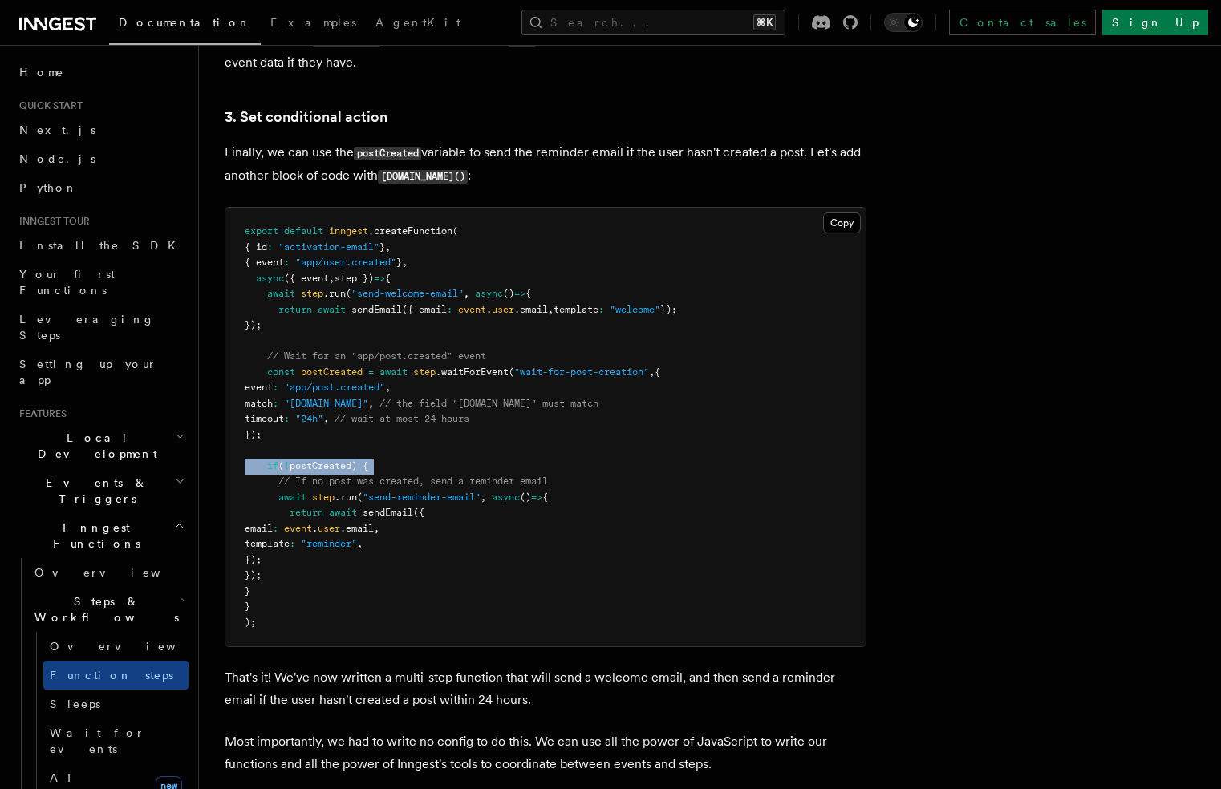
click at [473, 486] on span "// If no post was created, send a reminder email" at bounding box center [412, 481] width 269 height 11
click at [446, 387] on pre "export default inngest .createFunction ( { id : "activation-email" } , { event …" at bounding box center [545, 427] width 640 height 439
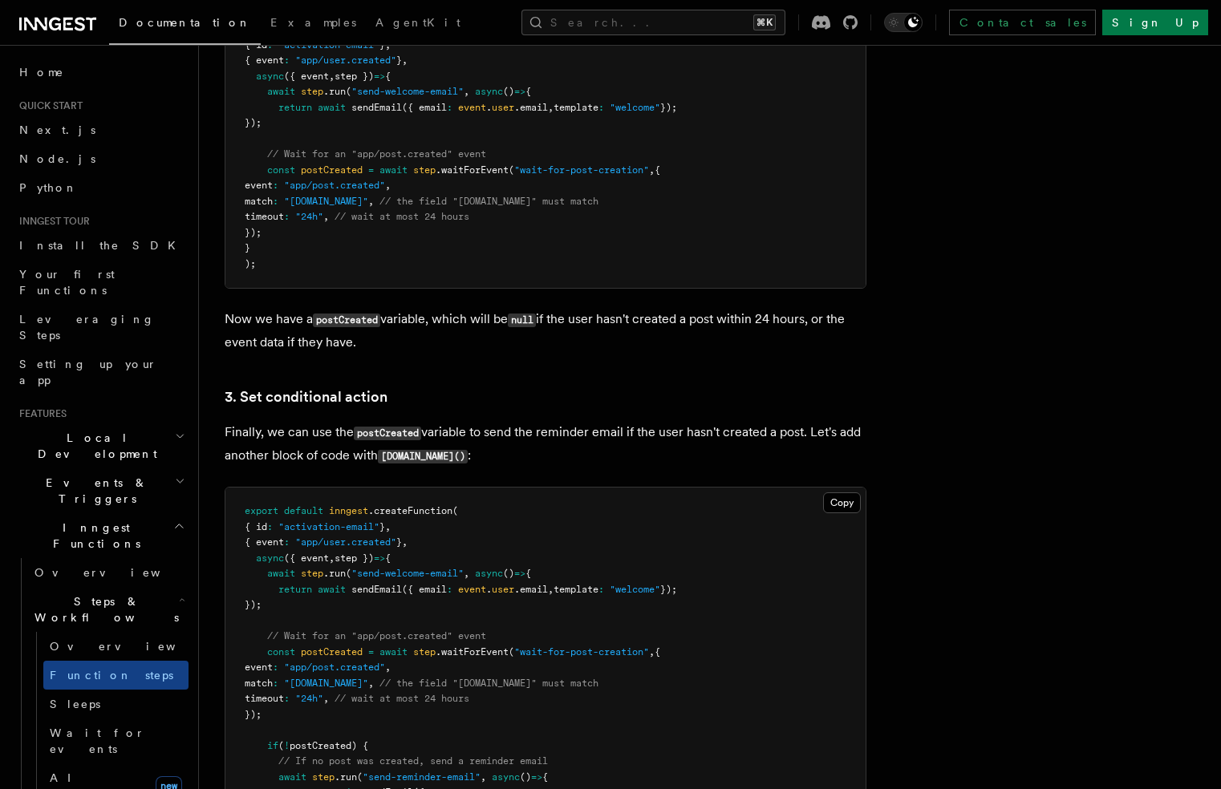
scroll to position [1736, 0]
